Goal: Information Seeking & Learning: Learn about a topic

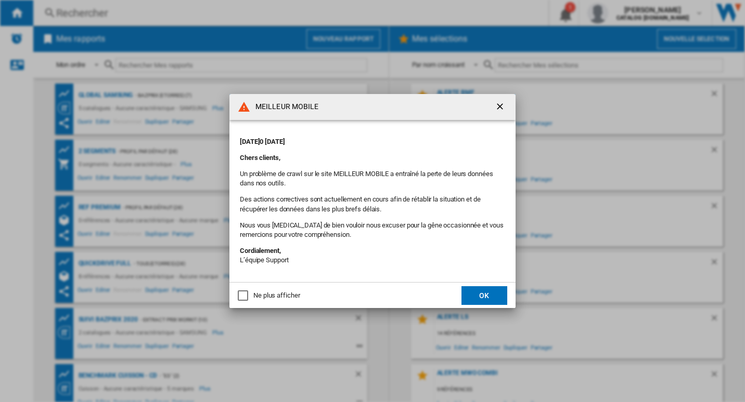
click at [490, 293] on button "OK" at bounding box center [484, 295] width 46 height 19
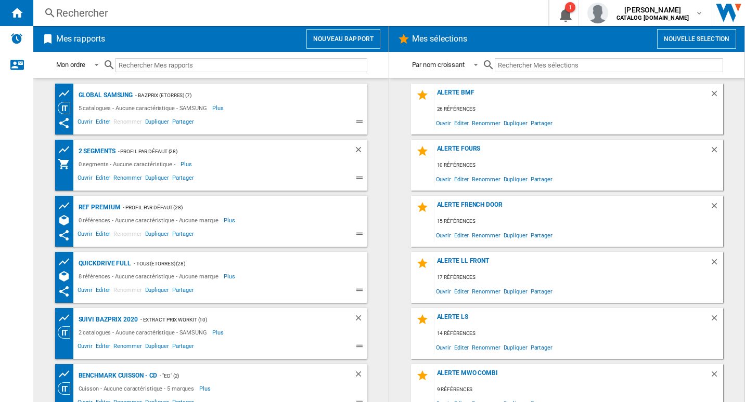
click at [396, 12] on div "Rechercher" at bounding box center [288, 13] width 465 height 15
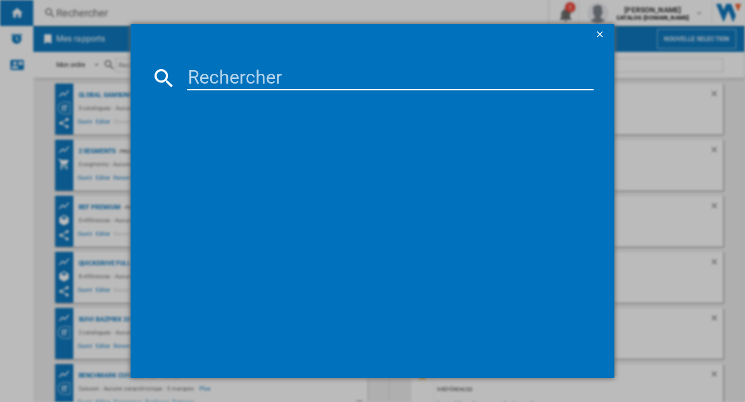
click at [262, 69] on input at bounding box center [390, 78] width 407 height 25
paste input "MS23DG4504ATE1"
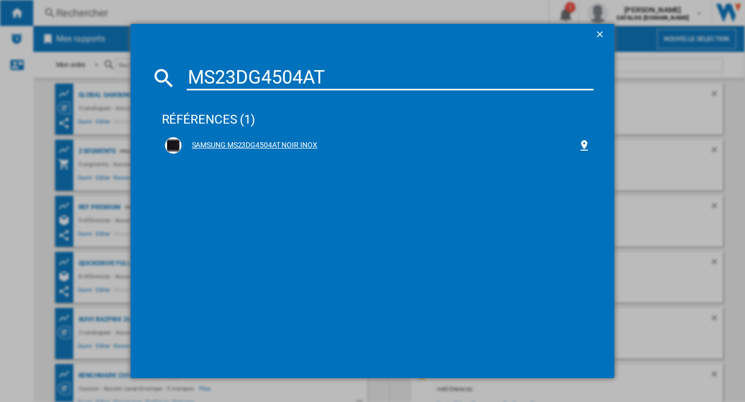
type input "MS23DG4504AT"
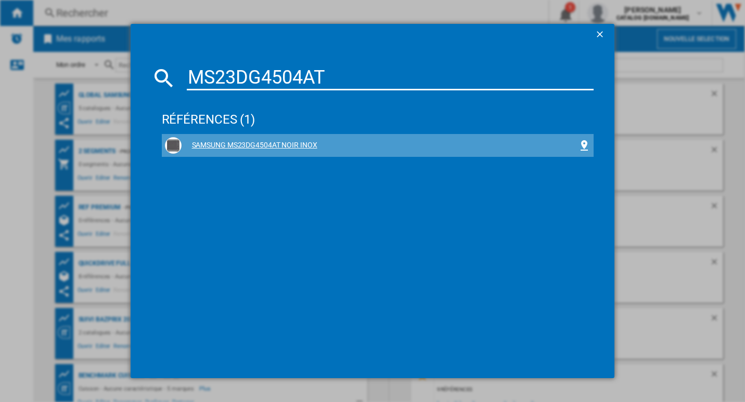
click at [304, 151] on div "SAMSUNG MS23DG4504AT NOIR INOX" at bounding box center [378, 145] width 426 height 17
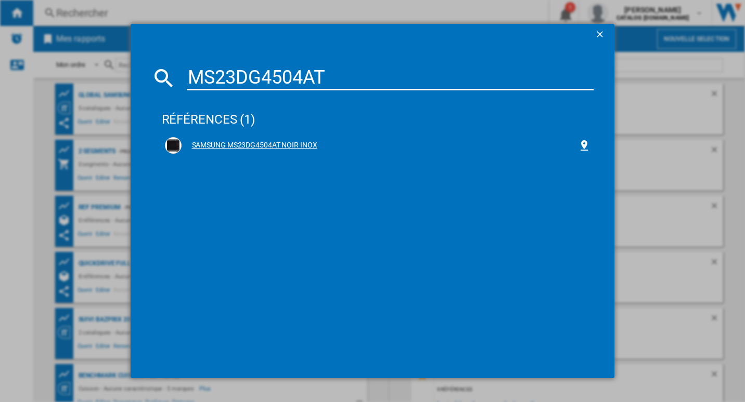
click at [291, 143] on div "SAMSUNG MS23DG4504AT NOIR INOX" at bounding box center [379, 145] width 397 height 10
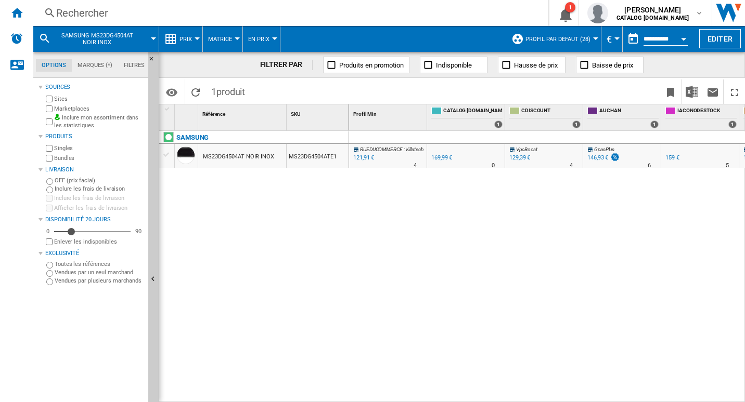
click at [180, 41] on span "Prix" at bounding box center [185, 39] width 12 height 7
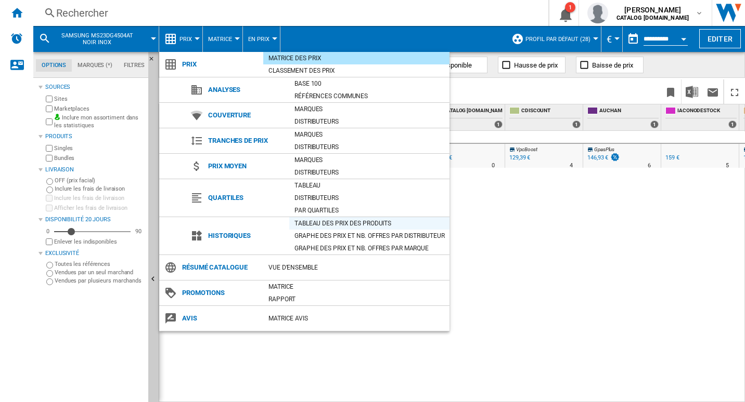
click at [342, 220] on div "Tableau des prix des produits" at bounding box center [369, 223] width 160 height 10
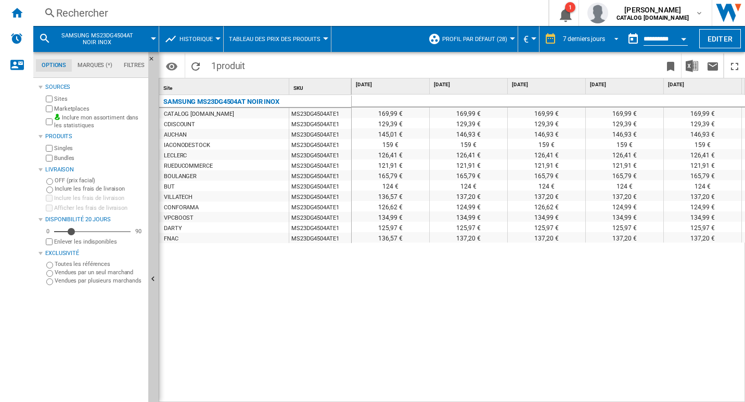
click at [584, 41] on div "7 derniers jours" at bounding box center [584, 38] width 42 height 7
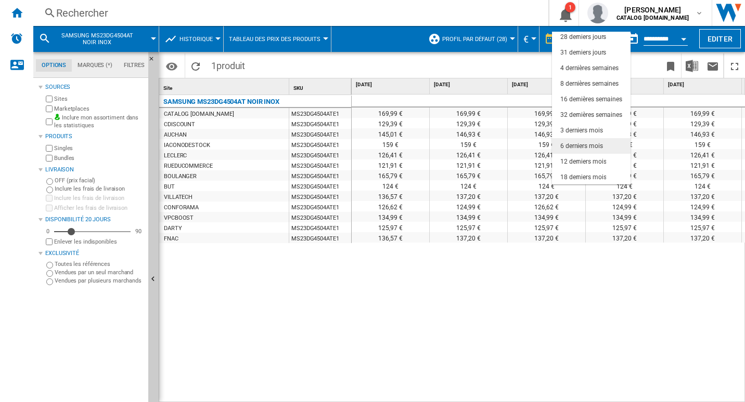
scroll to position [66, 0]
click at [596, 56] on div "31 derniers jours" at bounding box center [583, 52] width 46 height 9
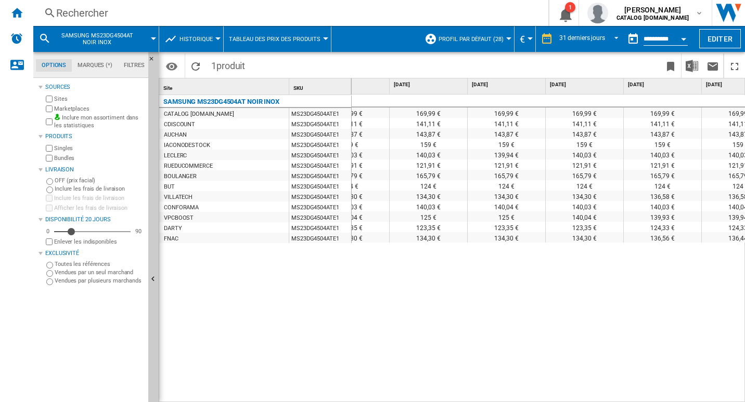
scroll to position [0, 227]
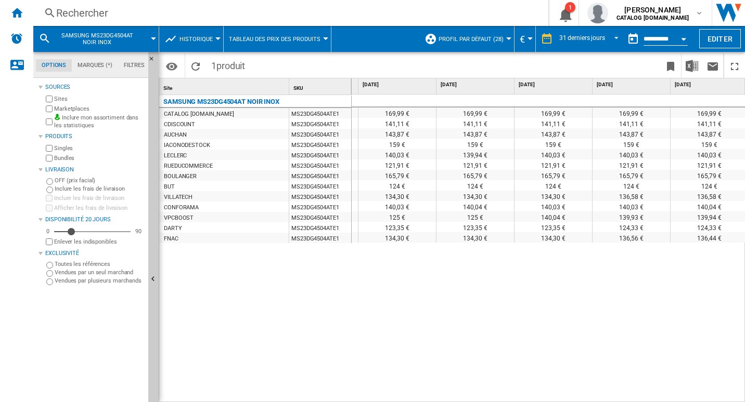
click at [198, 43] on button "Historique" at bounding box center [198, 39] width 38 height 26
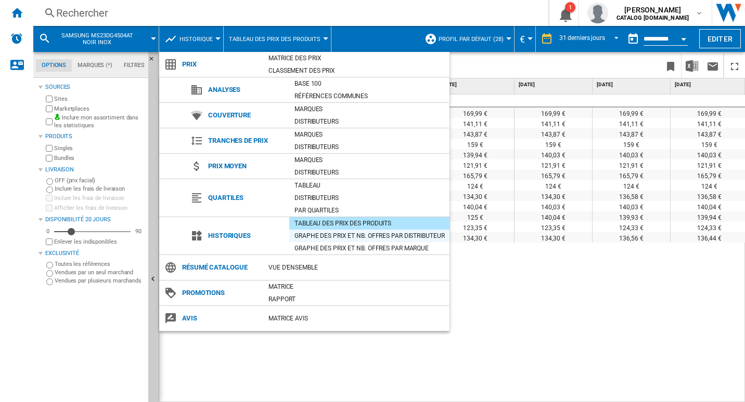
click at [330, 235] on div "Graphe des prix et nb. offres par distributeur" at bounding box center [369, 236] width 160 height 10
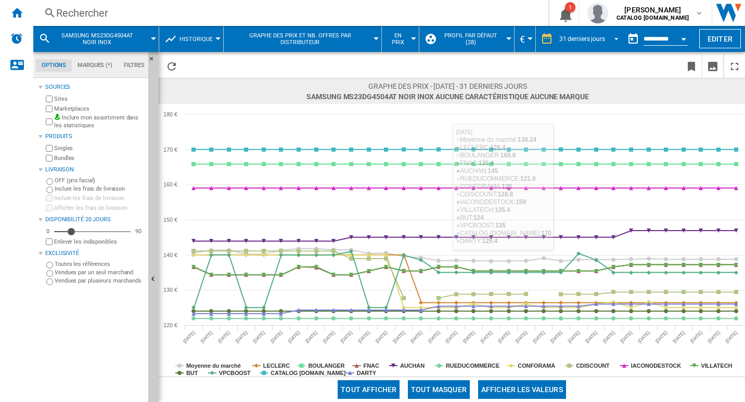
click at [597, 39] on div "31 derniers jours" at bounding box center [582, 38] width 46 height 7
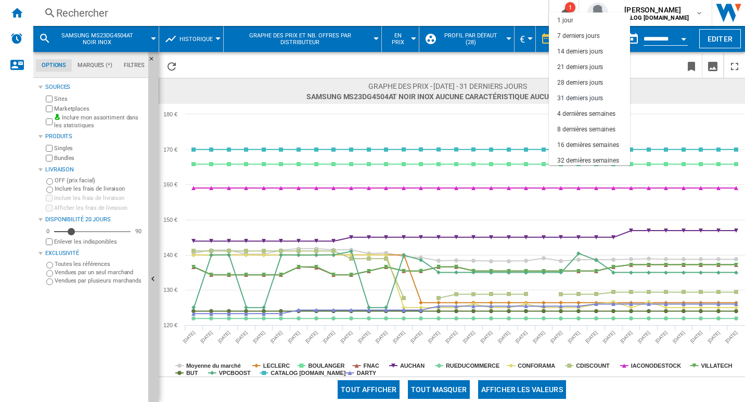
scroll to position [59, 0]
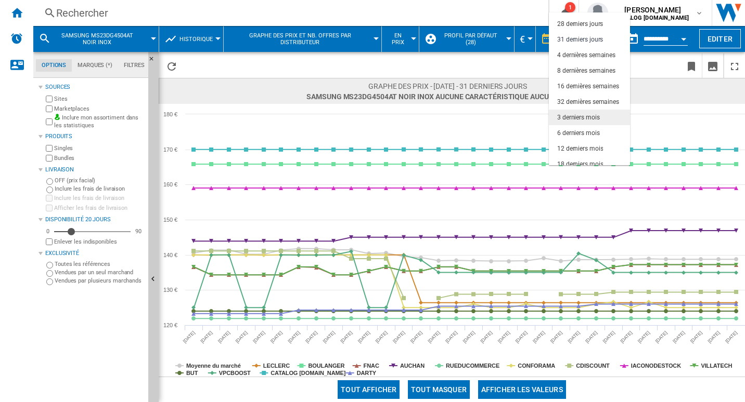
click at [588, 119] on div "3 derniers mois" at bounding box center [578, 117] width 43 height 9
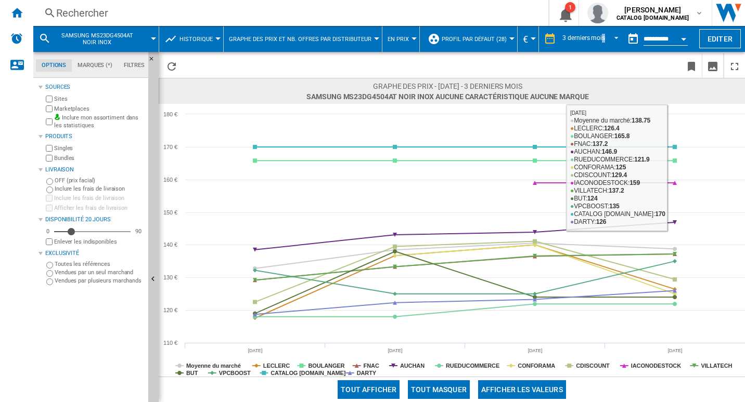
drag, startPoint x: 601, startPoint y: 49, endPoint x: 596, endPoint y: 37, distance: 12.4
click at [599, 47] on div "3 derniers mois 1 jour 7 derniers jours 14 derniers jours 21 derniers jours 28 …" at bounding box center [581, 39] width 84 height 26
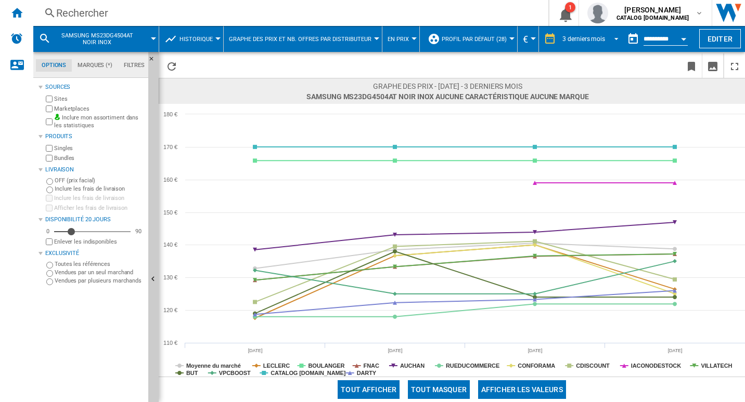
click at [596, 37] on div "3 derniers mois" at bounding box center [583, 38] width 43 height 7
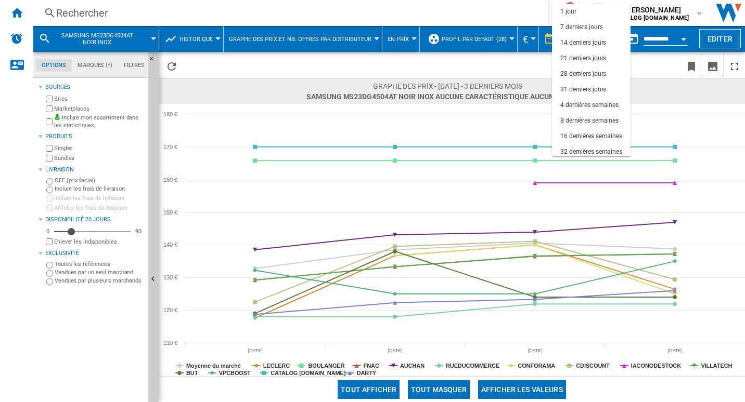
scroll to position [66, 0]
click at [588, 118] on div "6 derniers mois" at bounding box center [581, 117] width 43 height 9
